Goal: Navigation & Orientation: Go to known website

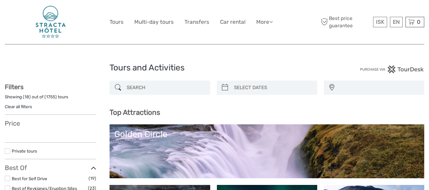
select select
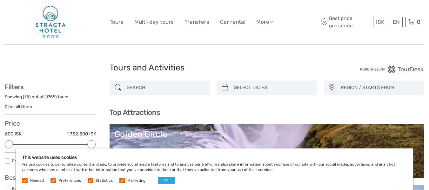
click at [48, 18] on img at bounding box center [50, 22] width 33 height 35
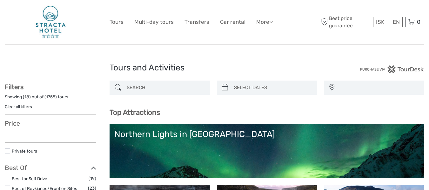
select select
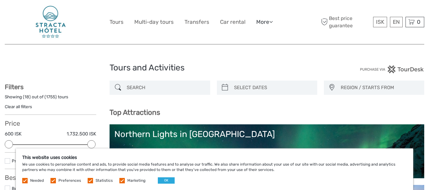
click at [266, 19] on link "More" at bounding box center [264, 21] width 17 height 9
click at [243, 63] on link "Back to Hotel" at bounding box center [253, 63] width 38 height 12
